Goal: Task Accomplishment & Management: Use online tool/utility

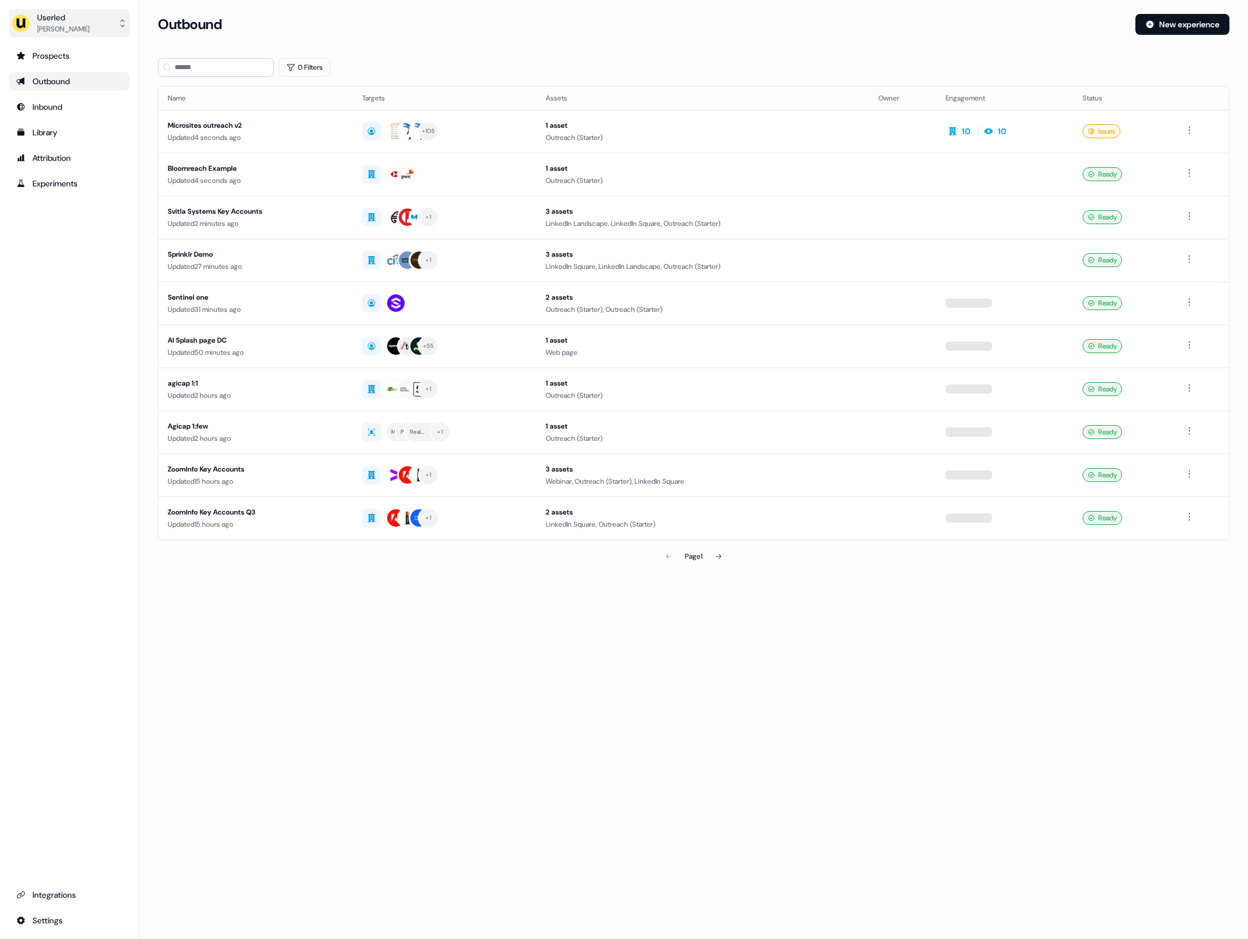
click at [74, 21] on div "Userled" at bounding box center [63, 18] width 52 height 12
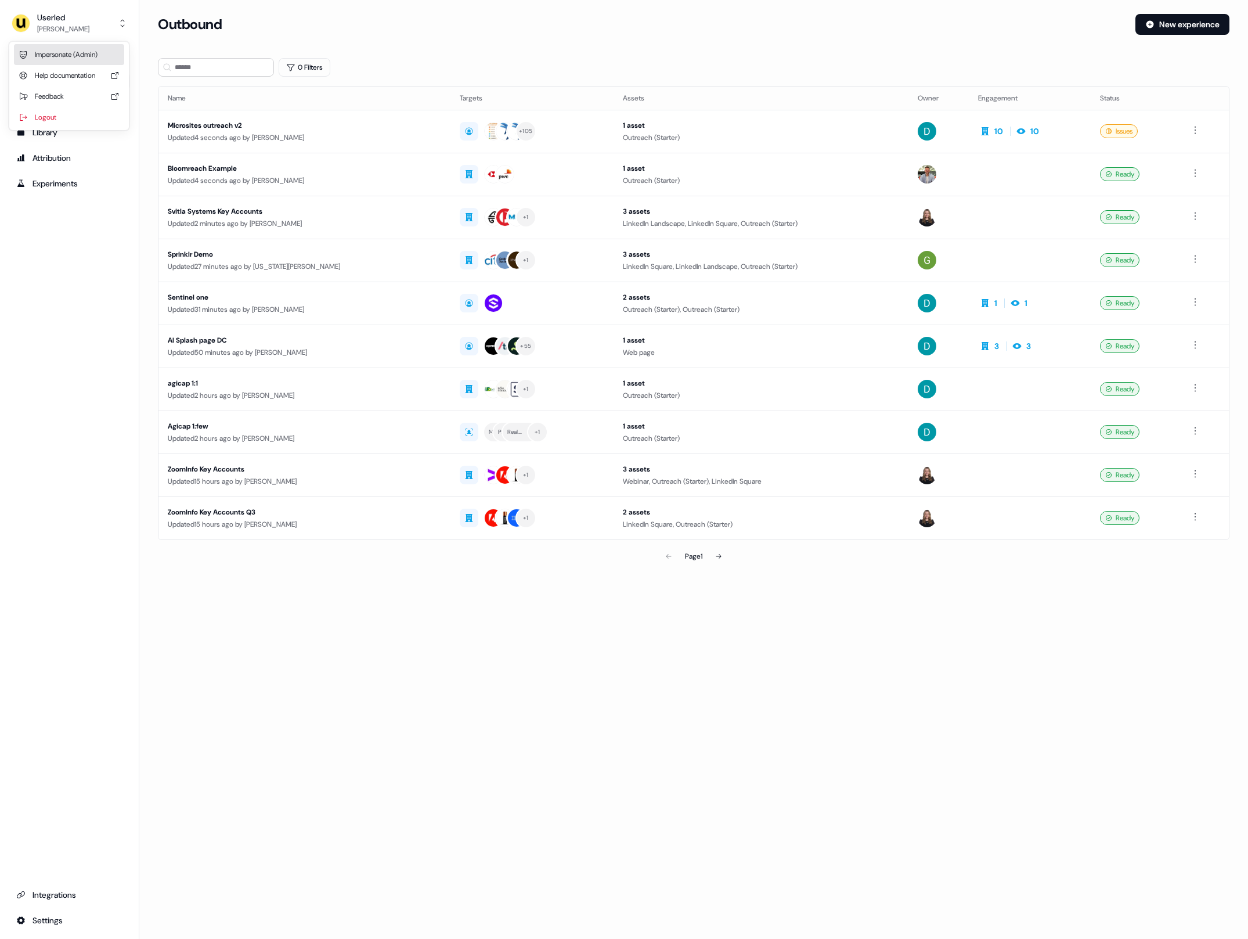
click at [82, 50] on div "Impersonate (Admin)" at bounding box center [69, 54] width 110 height 21
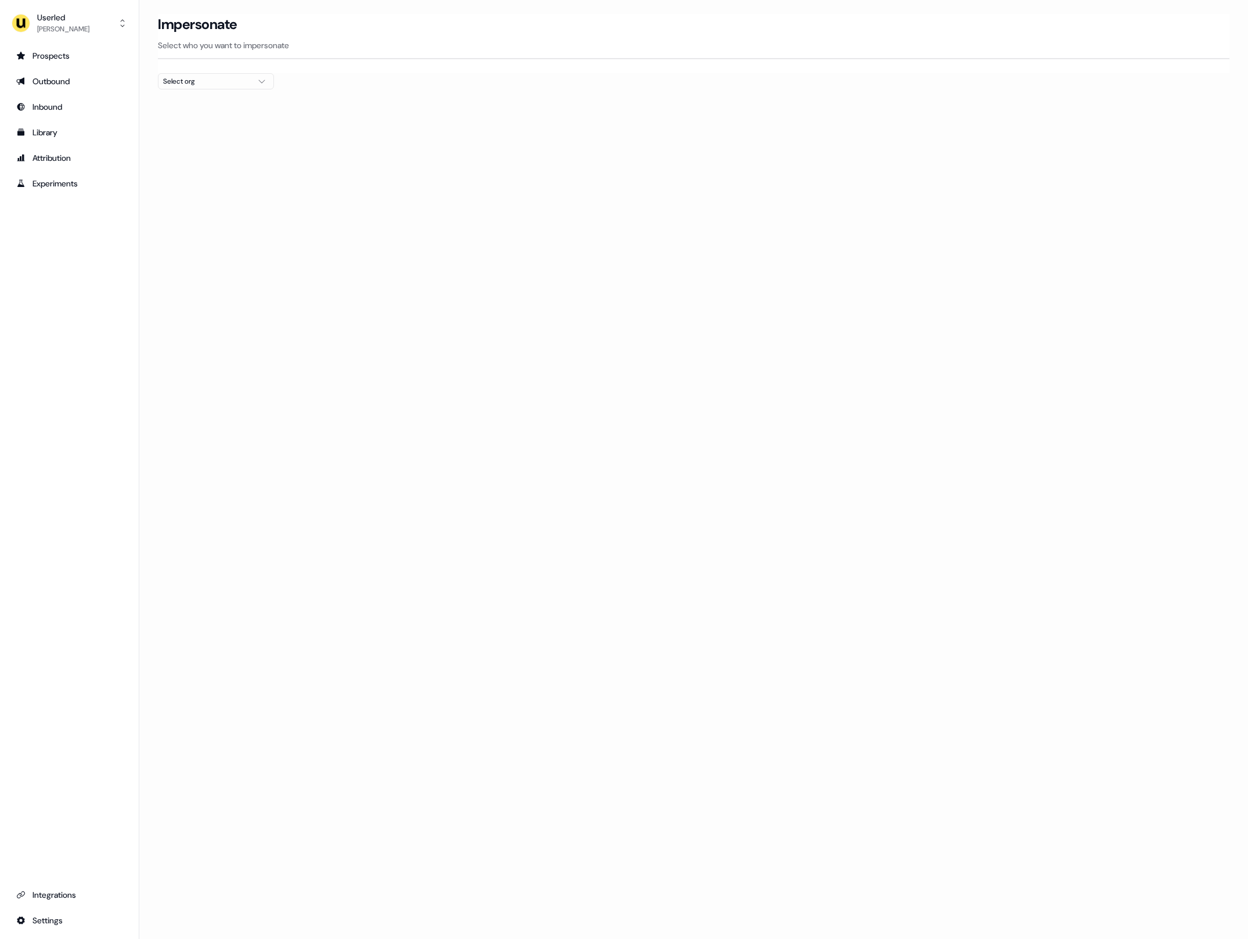
click at [215, 85] on div "Select org" at bounding box center [206, 81] width 87 height 12
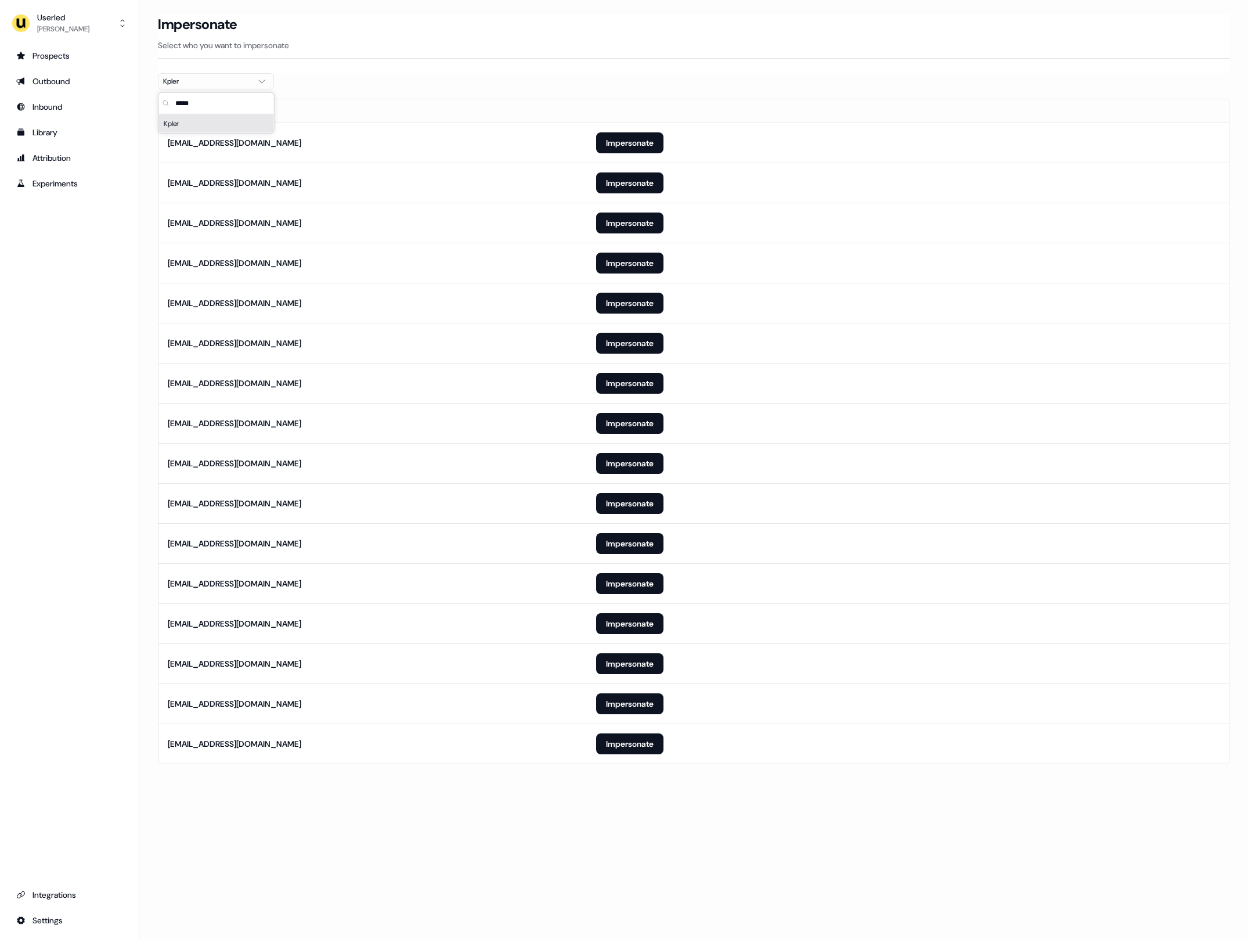
type input "*****"
drag, startPoint x: 321, startPoint y: 100, endPoint x: 322, endPoint y: 124, distance: 24.4
click at [321, 100] on th "Email" at bounding box center [373, 110] width 429 height 23
drag, startPoint x: 481, startPoint y: 850, endPoint x: 488, endPoint y: 778, distance: 71.8
click at [483, 848] on div "Loading... Impersonate Select who you want to impersonate Kpler Email [EMAIL_AD…" at bounding box center [693, 469] width 1109 height 939
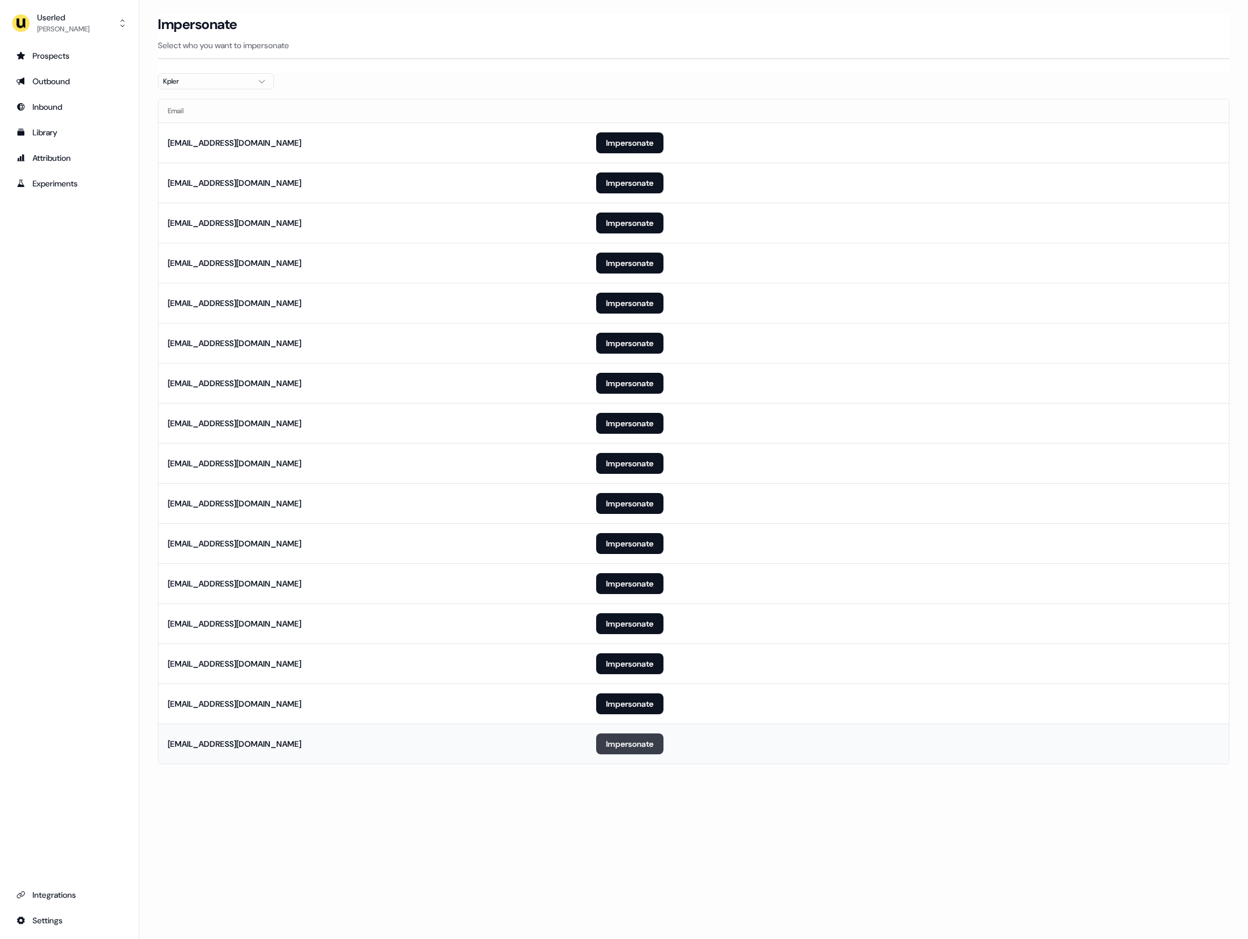
click at [633, 747] on button "Impersonate" at bounding box center [629, 743] width 67 height 21
